Goal: Information Seeking & Learning: Learn about a topic

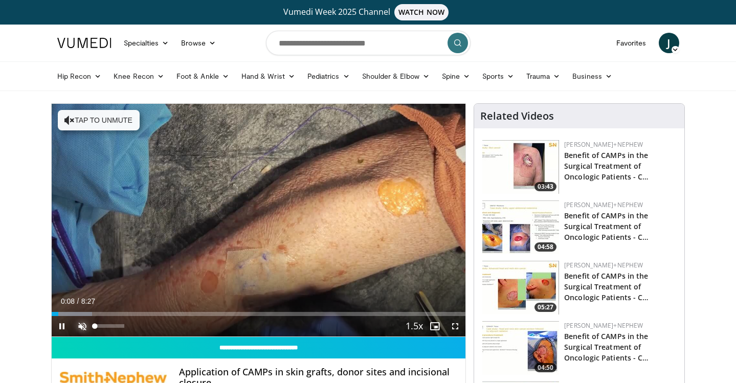
click at [80, 329] on span "Video Player" at bounding box center [82, 326] width 20 height 20
click at [455, 325] on span "Video Player" at bounding box center [455, 326] width 20 height 20
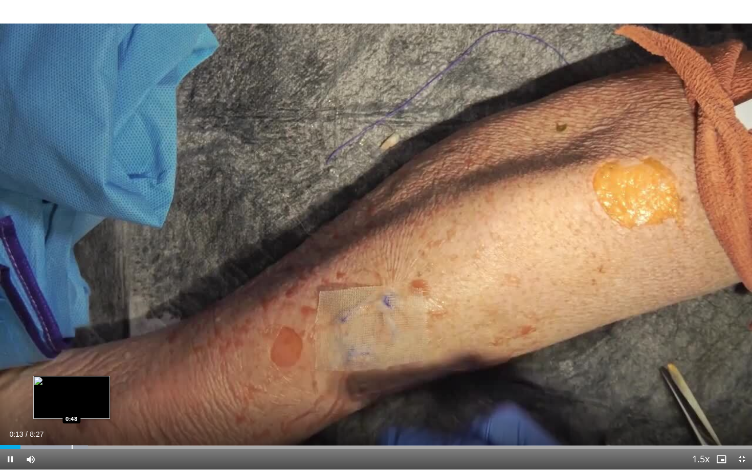
click at [72, 383] on div "Progress Bar" at bounding box center [72, 447] width 1 height 4
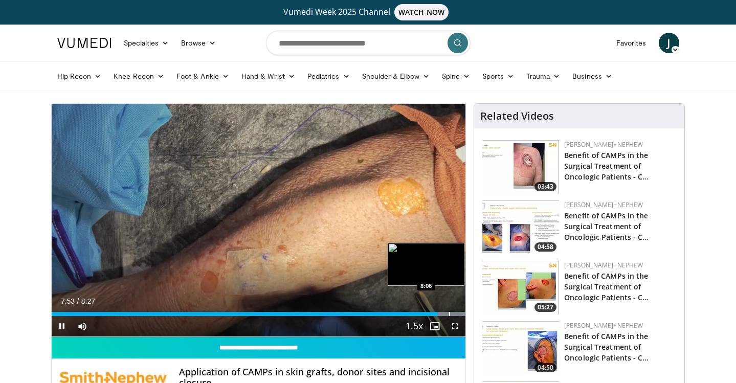
click at [449, 312] on div "Progress Bar" at bounding box center [449, 314] width 1 height 4
